Goal: Task Accomplishment & Management: Manage account settings

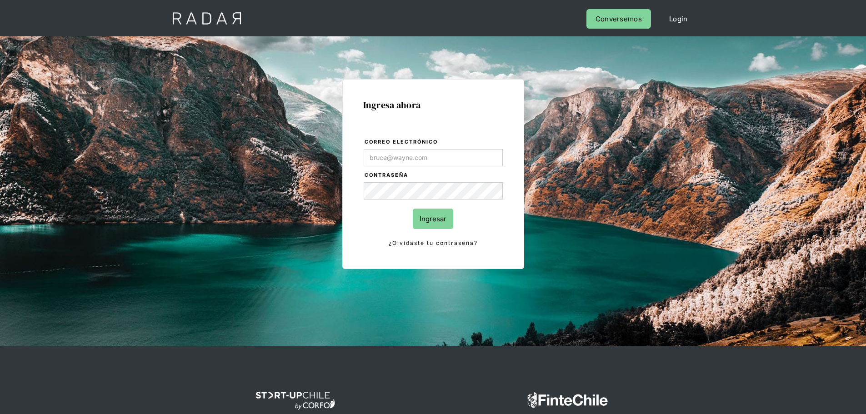
type input "[PERSON_NAME][EMAIL_ADDRESS][PERSON_NAME][DOMAIN_NAME]"
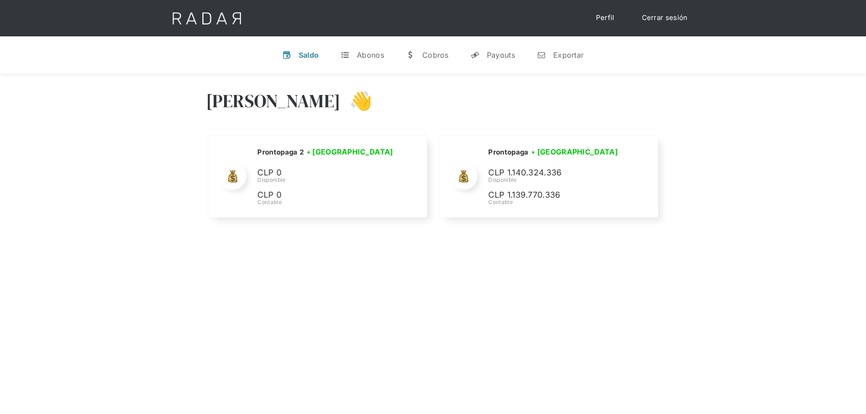
click at [468, 255] on div "[PERSON_NAME] 👋 Cargando tus cuentas... Nombre de la empresa • [GEOGRAPHIC_DATA…" at bounding box center [433, 281] width 866 height 414
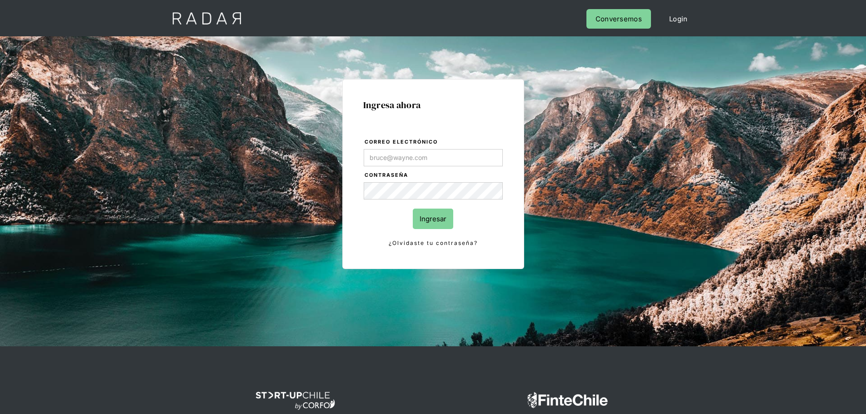
type input "[PERSON_NAME][EMAIL_ADDRESS][PERSON_NAME][DOMAIN_NAME]"
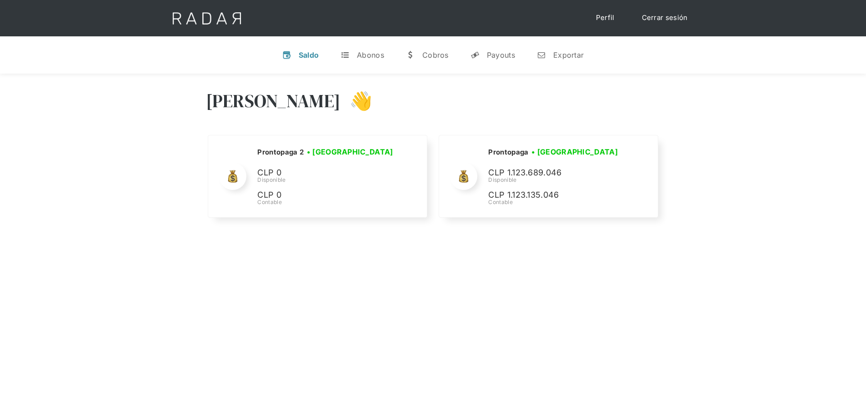
click at [455, 276] on div "Hola José 👋 Cargando tus cuentas... Nombre de la empresa • Conectada • Desconec…" at bounding box center [433, 281] width 866 height 414
